Goal: Navigation & Orientation: Locate item on page

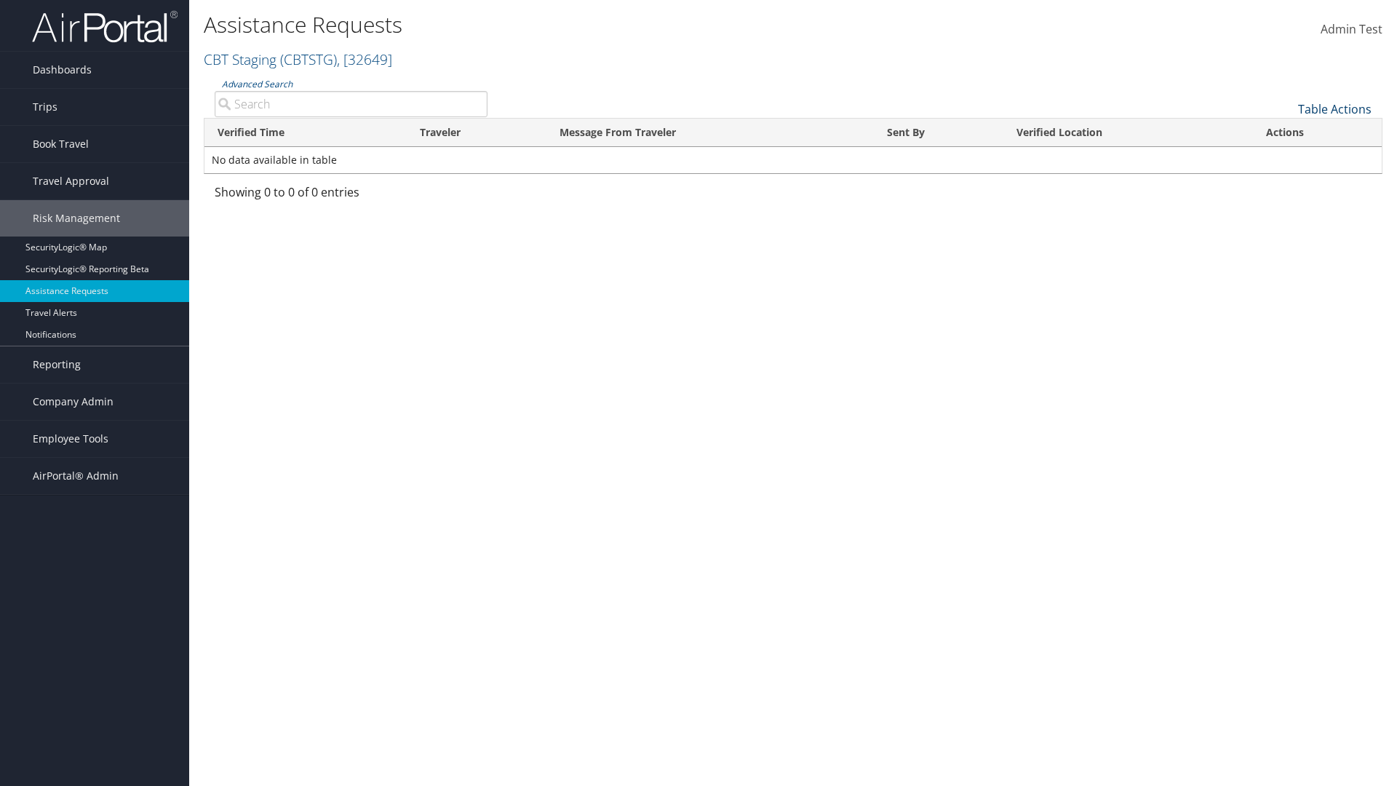
click at [1335, 108] on link "Table Actions" at bounding box center [1334, 109] width 73 height 16
click at [1278, 156] on link "Page Length" at bounding box center [1280, 156] width 191 height 25
click at [1231, 154] on link "25" at bounding box center [1280, 158] width 191 height 25
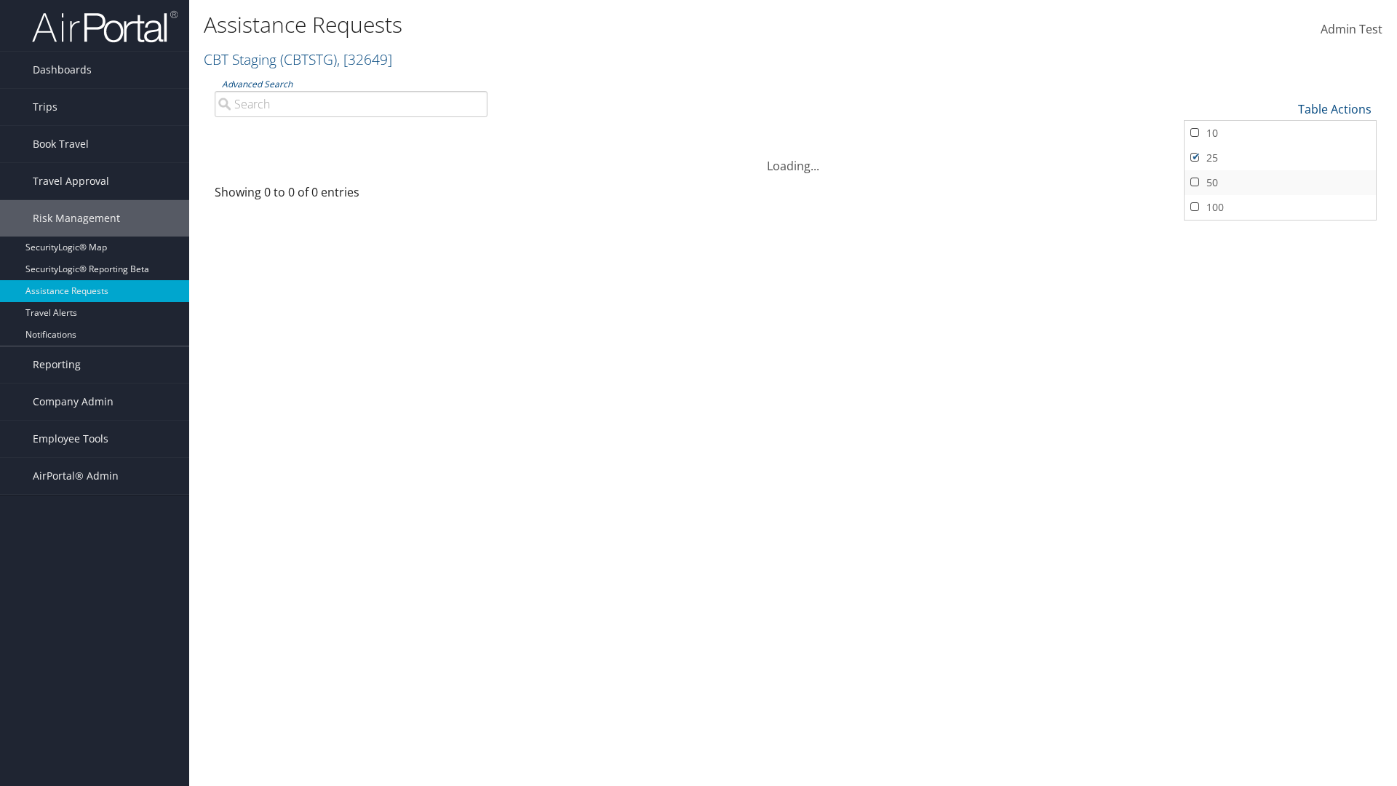
click at [1278, 182] on link "50" at bounding box center [1280, 182] width 191 height 25
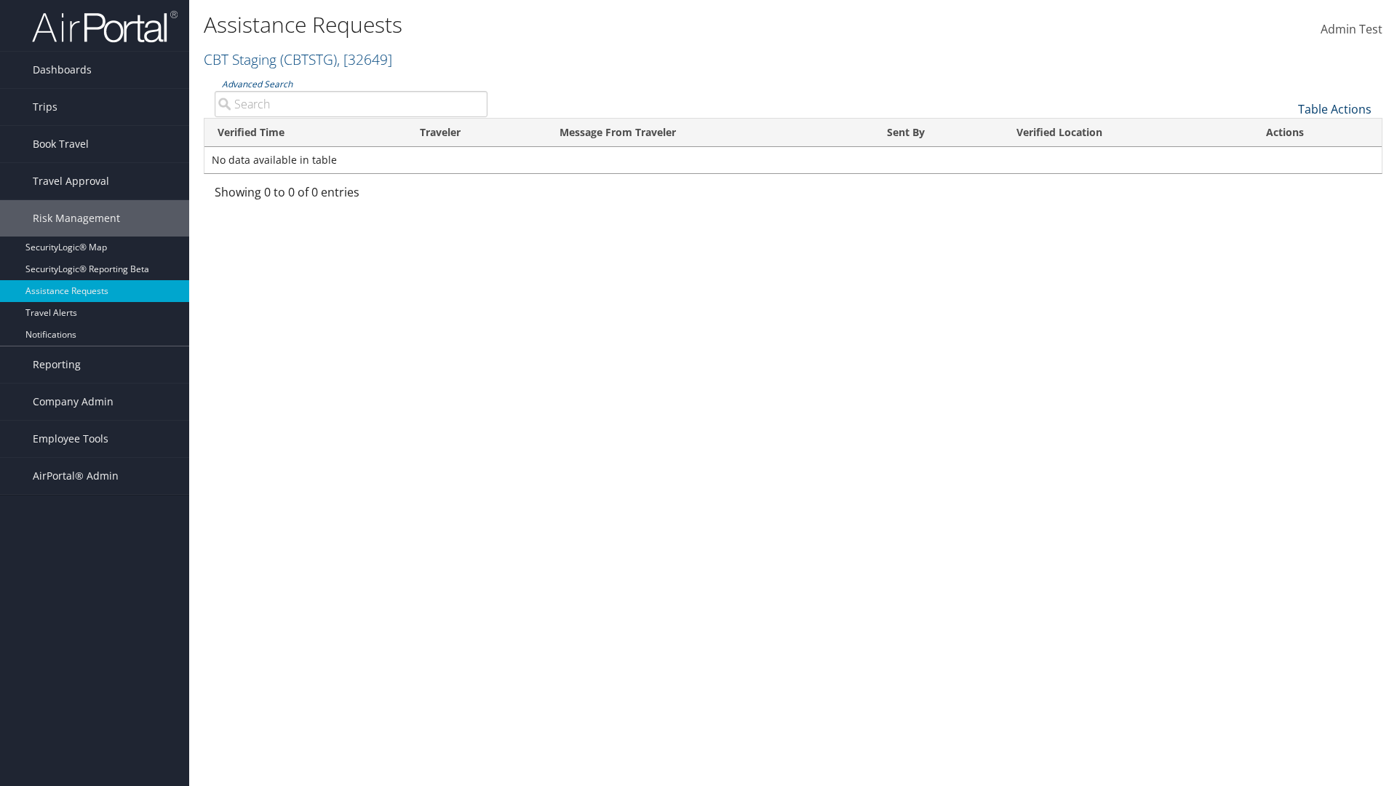
click at [1335, 108] on link "Table Actions" at bounding box center [1334, 109] width 73 height 16
click at [1278, 156] on link "Page Length" at bounding box center [1280, 156] width 191 height 25
click at [1335, 108] on link "Table Actions" at bounding box center [1334, 109] width 73 height 16
click at [1278, 157] on link "25" at bounding box center [1280, 158] width 191 height 25
